Goal: Task Accomplishment & Management: Use online tool/utility

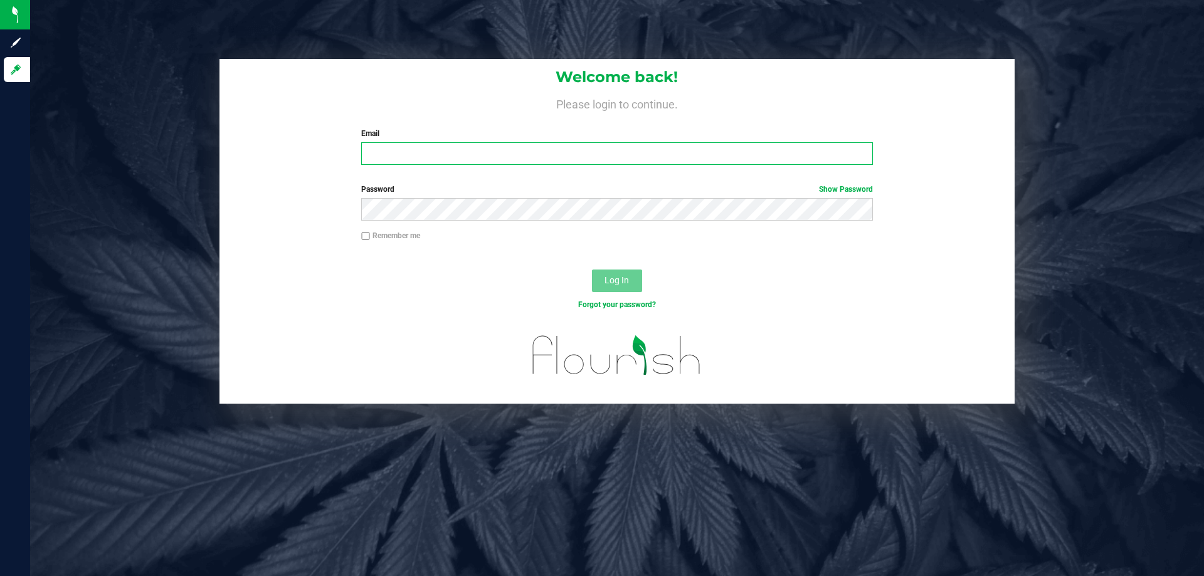
click at [458, 147] on input "Email" at bounding box center [616, 153] width 511 height 23
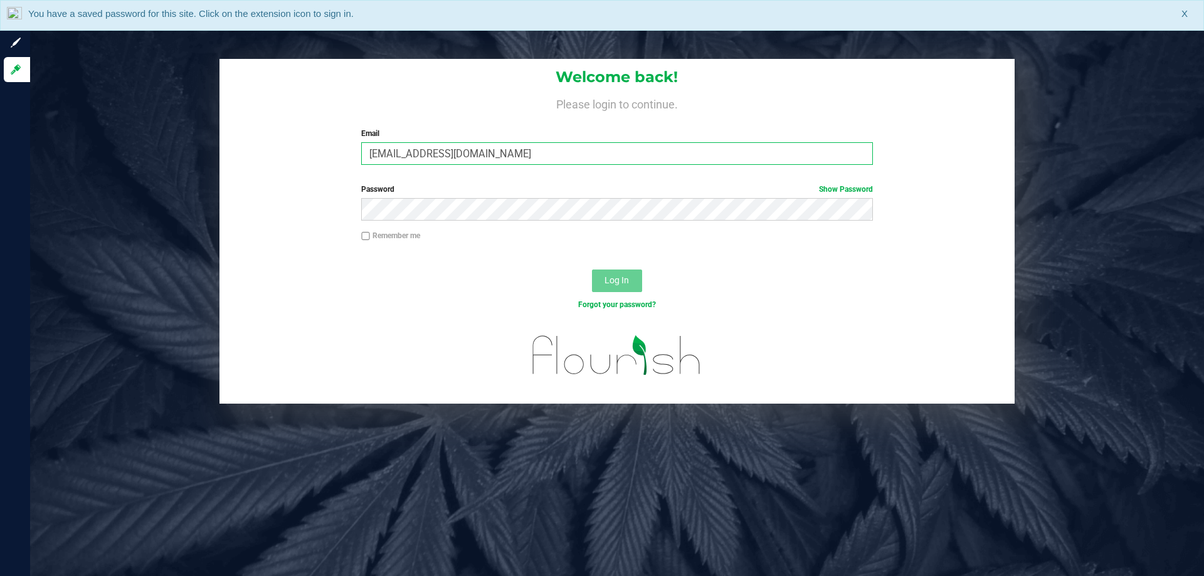
type input "[EMAIL_ADDRESS][DOMAIN_NAME]"
click at [592, 270] on button "Log In" at bounding box center [617, 281] width 50 height 23
